Goal: Task Accomplishment & Management: Manage account settings

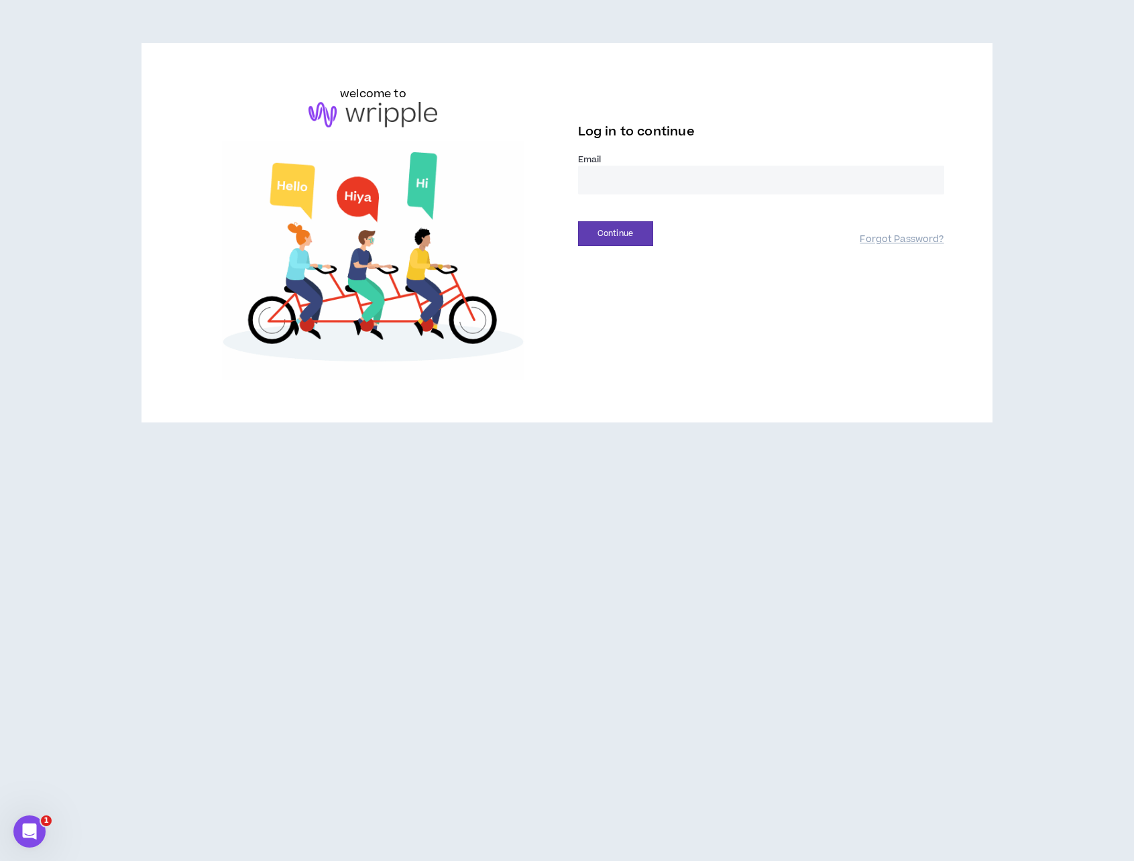
click at [662, 185] on input "email" at bounding box center [761, 180] width 366 height 29
type input "**********"
click at [627, 232] on button "Continue" at bounding box center [615, 233] width 75 height 25
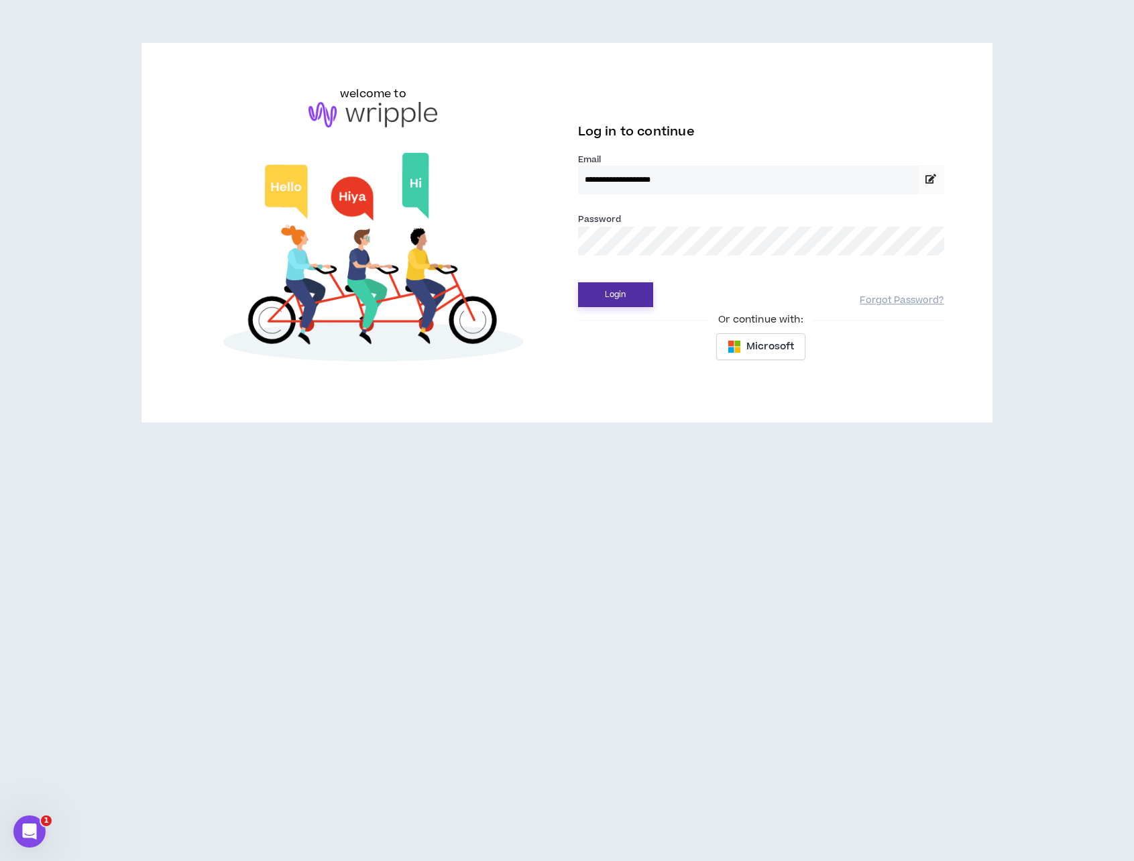
click at [624, 297] on button "Login" at bounding box center [615, 294] width 75 height 25
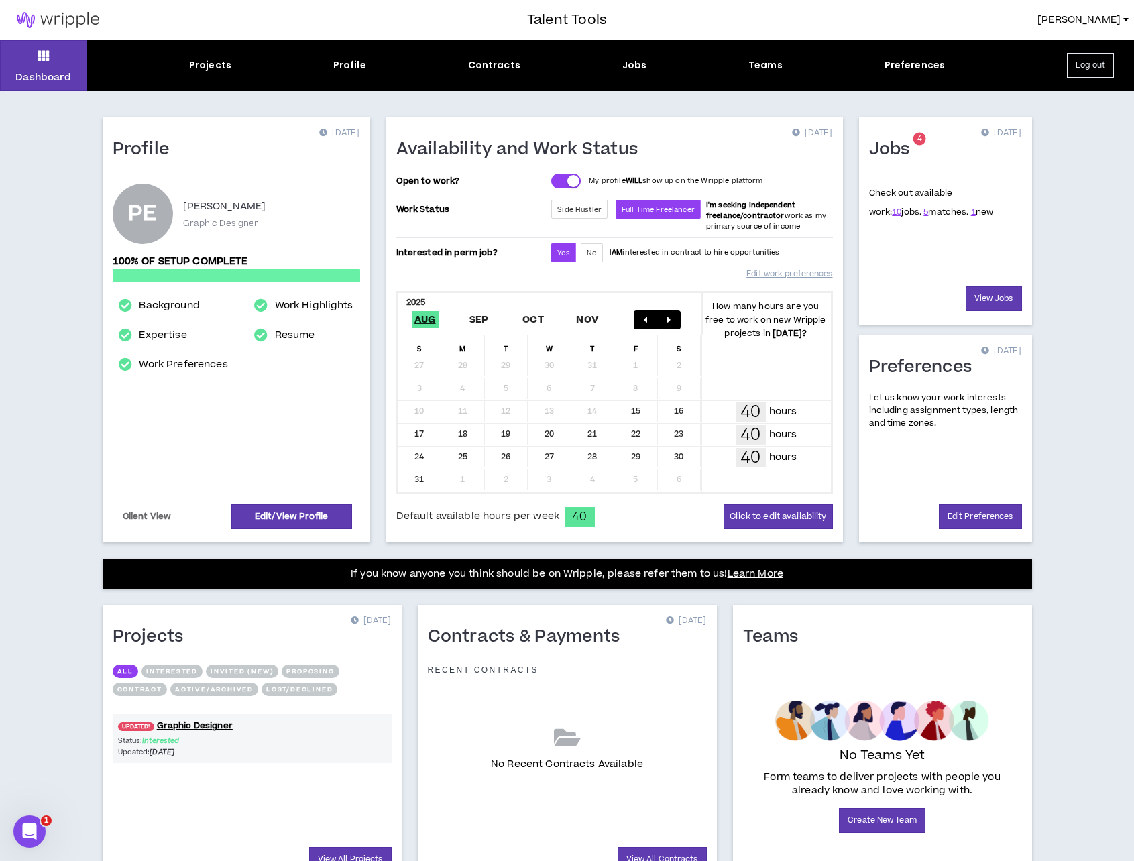
scroll to position [67, 0]
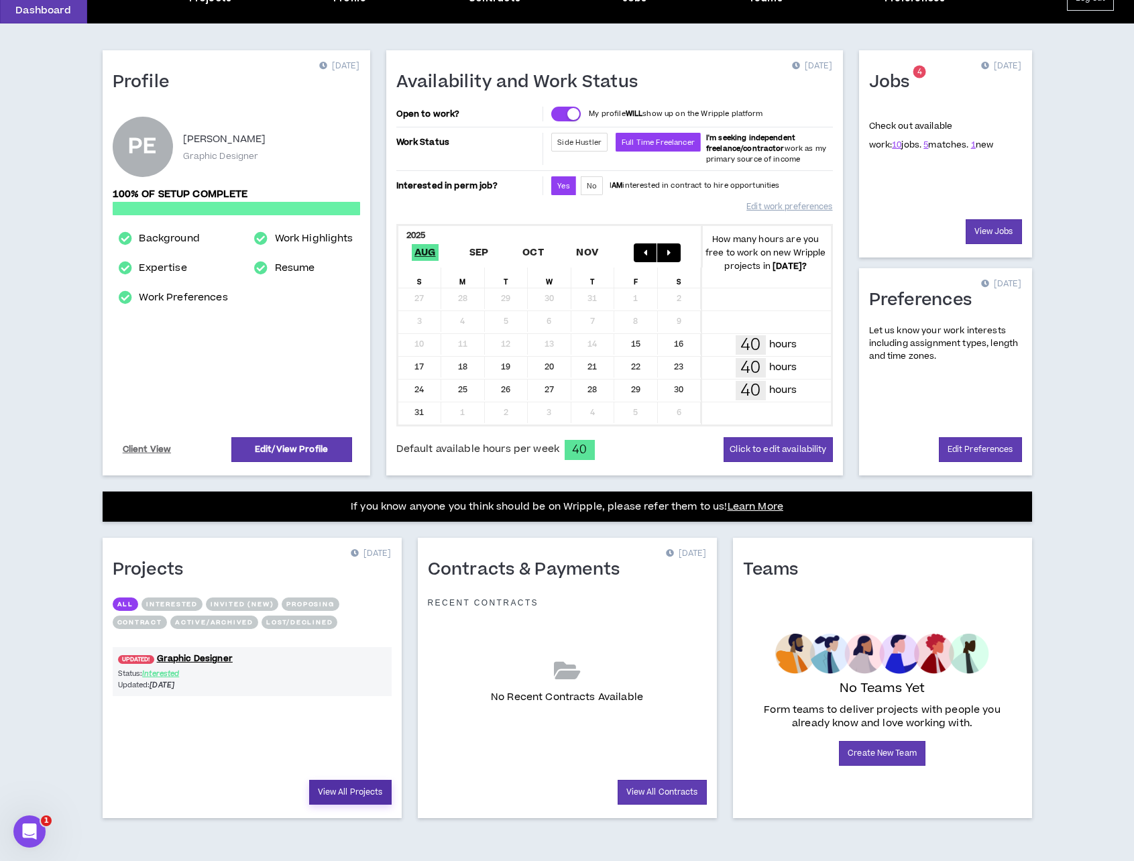
click at [351, 797] on link "View All Projects" at bounding box center [350, 792] width 83 height 25
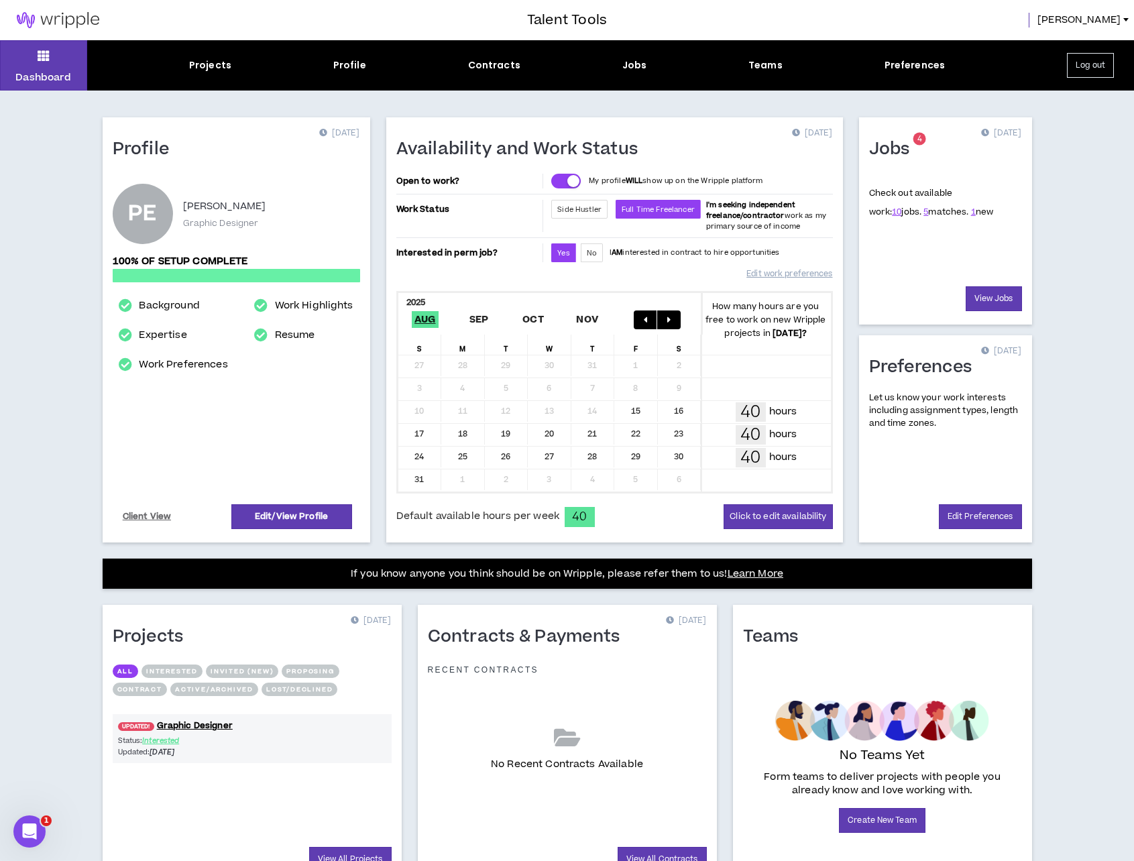
scroll to position [67, 0]
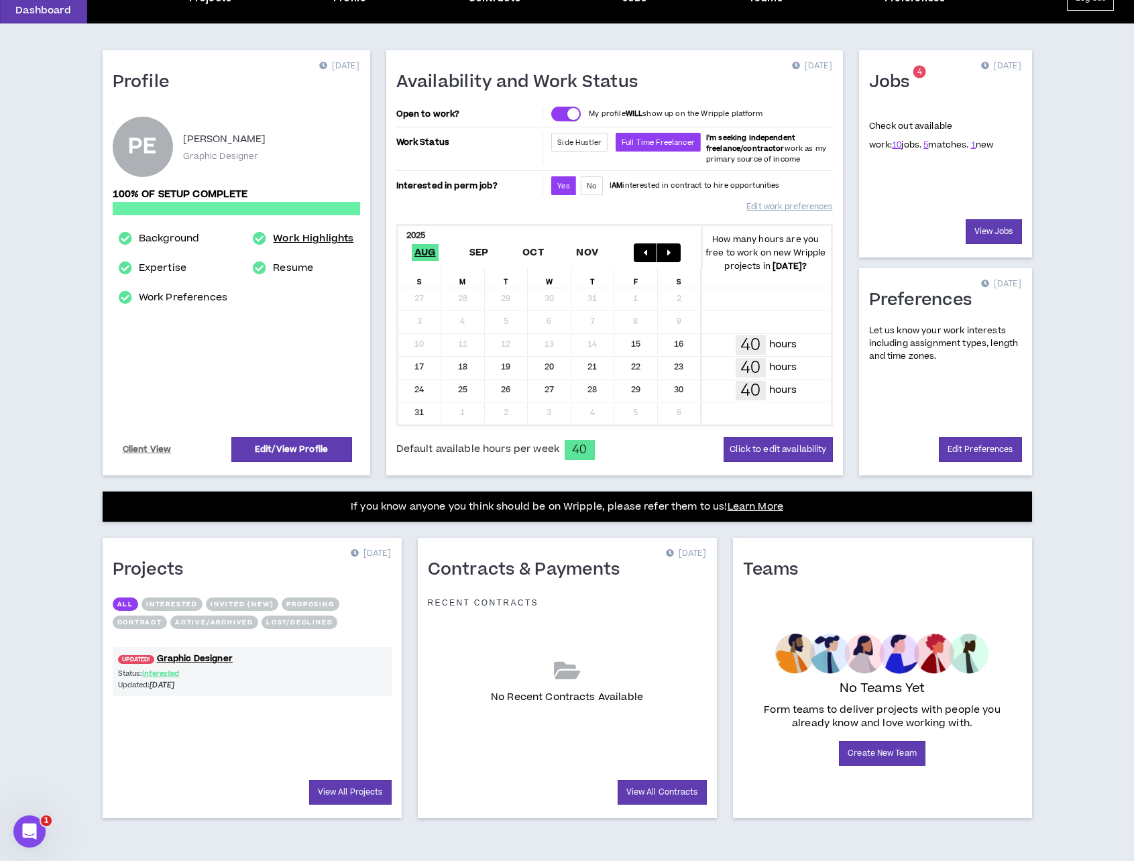
click at [304, 241] on link "Work Highlights" at bounding box center [313, 239] width 80 height 16
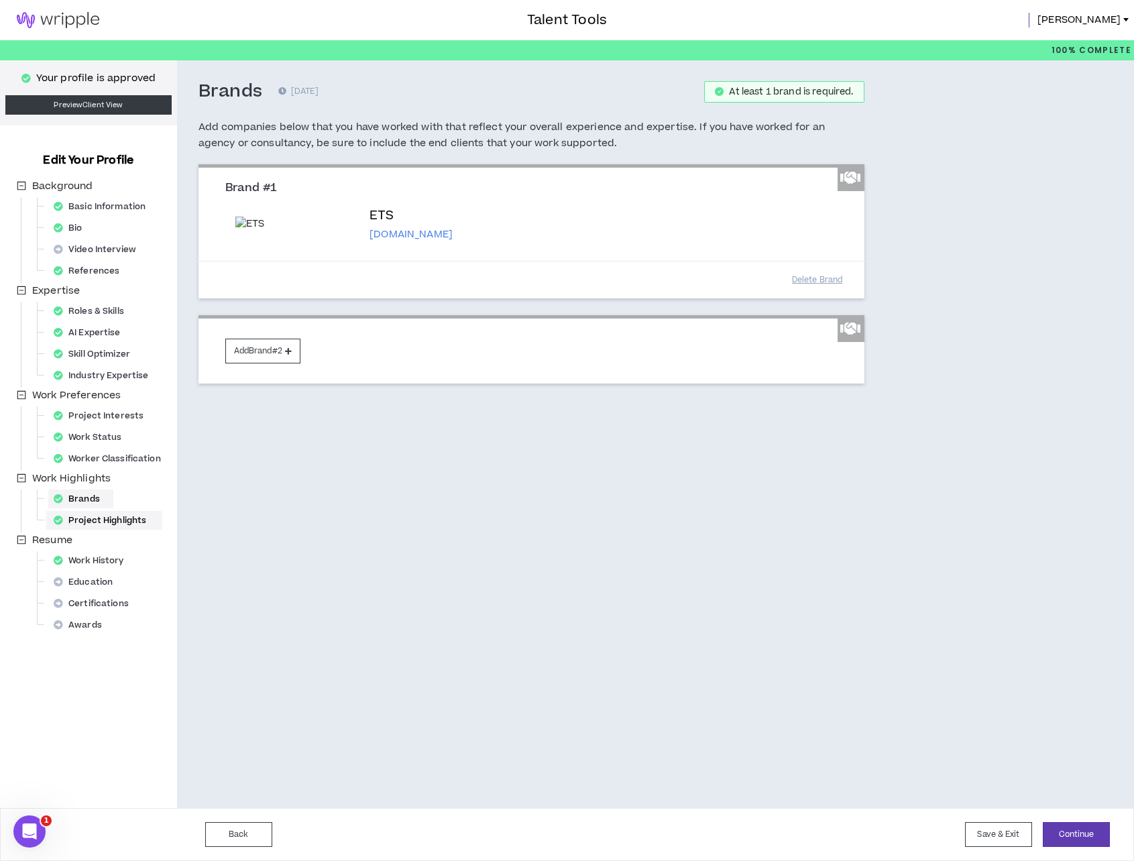
click at [98, 519] on div "Project Highlights" at bounding box center [103, 520] width 111 height 19
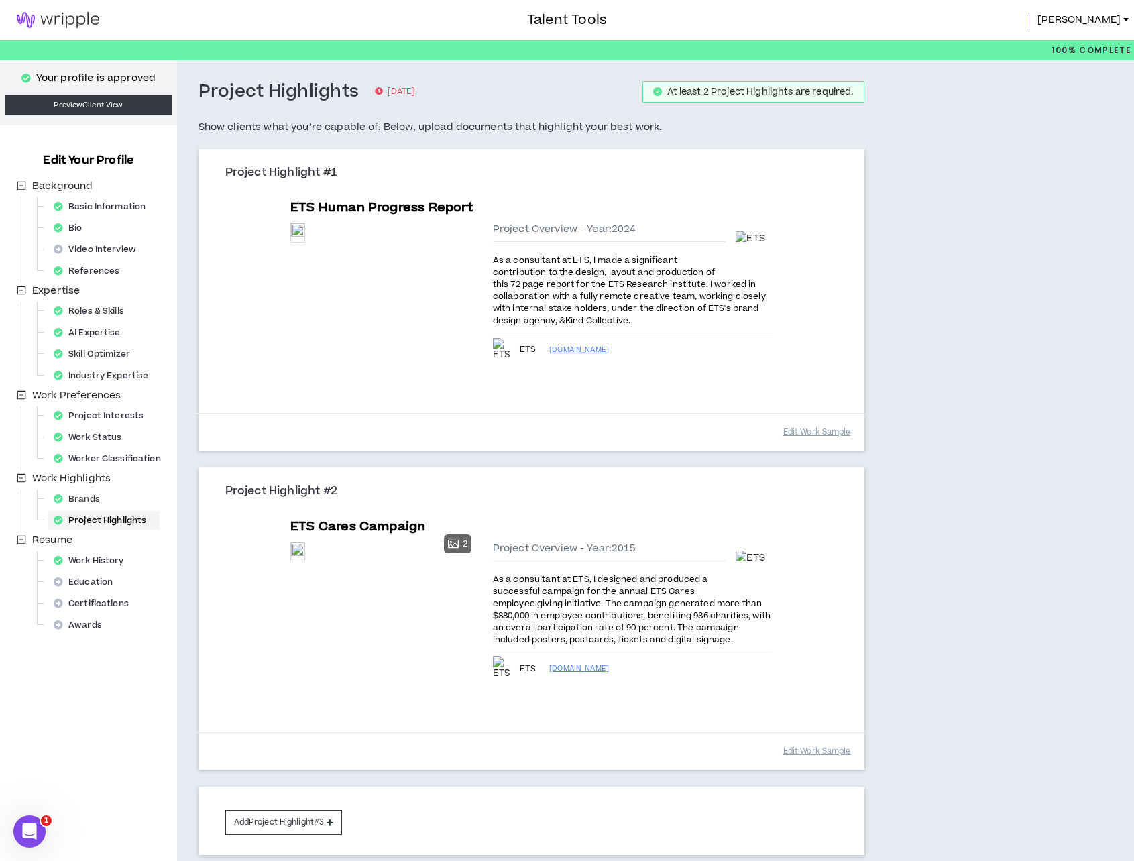
click at [67, 13] on img at bounding box center [58, 20] width 116 height 16
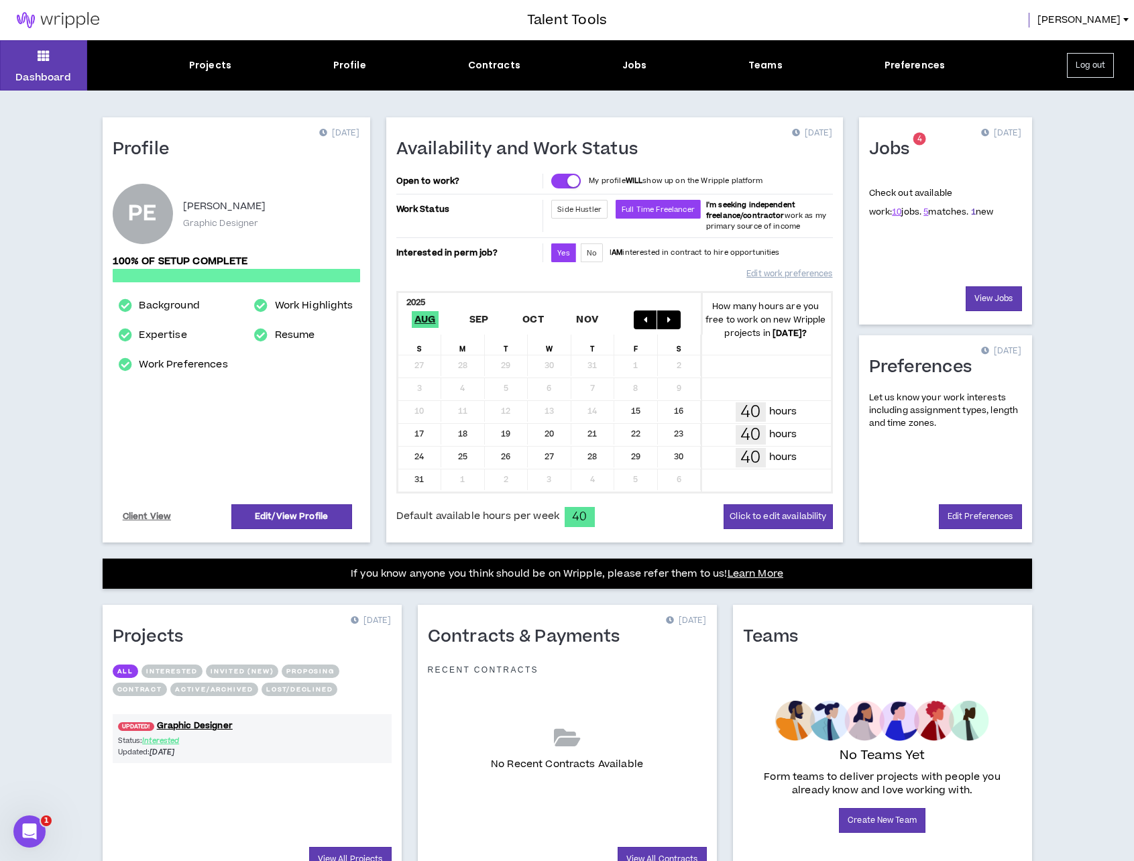
click at [971, 213] on link "1" at bounding box center [973, 212] width 5 height 12
